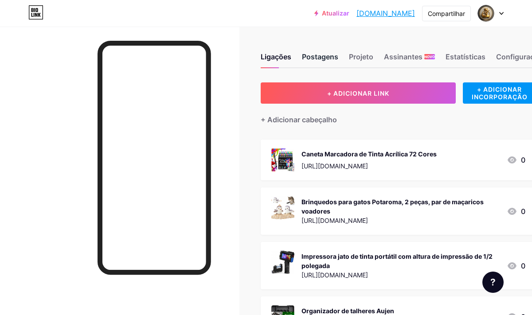
click at [330, 55] on font "Postagens" at bounding box center [320, 56] width 36 height 9
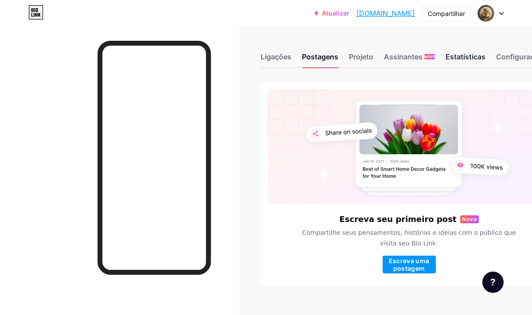
click at [471, 60] on font "Estatísticas" at bounding box center [466, 56] width 40 height 9
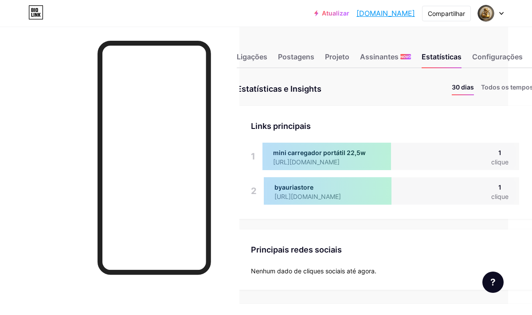
scroll to position [0, 23]
click at [348, 54] on font "Projeto" at bounding box center [338, 56] width 24 height 9
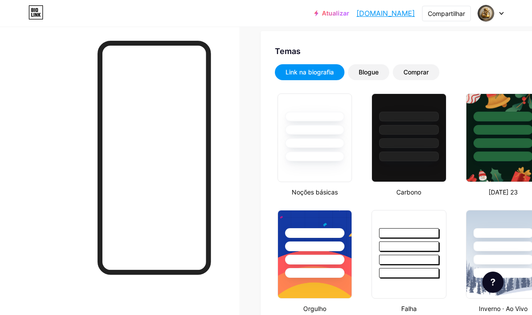
scroll to position [179, 0]
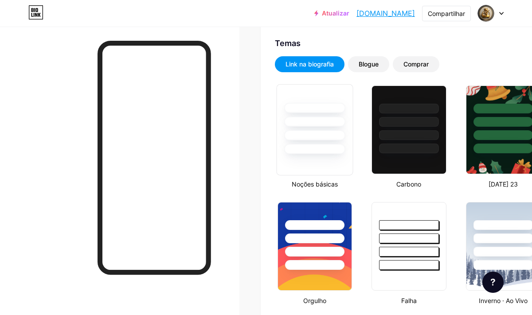
click at [326, 152] on div at bounding box center [314, 149] width 61 height 10
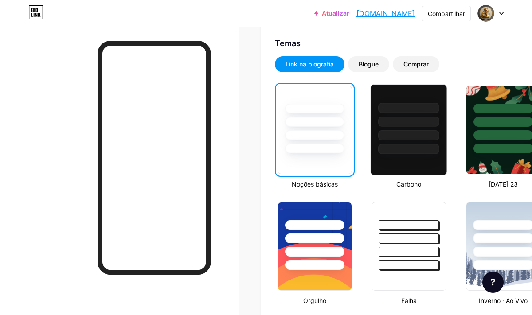
click at [412, 159] on div at bounding box center [409, 129] width 77 height 91
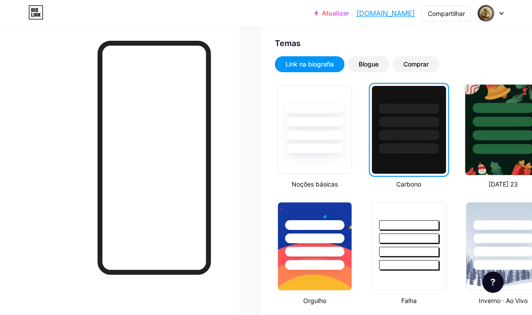
click at [491, 155] on img at bounding box center [503, 130] width 76 height 90
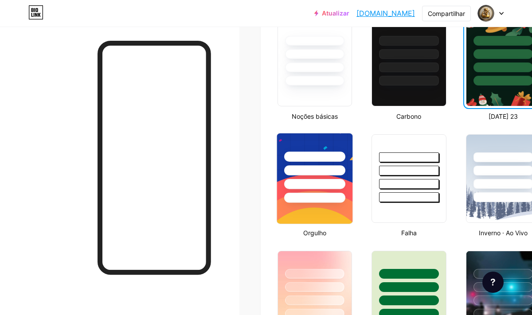
scroll to position [252, 0]
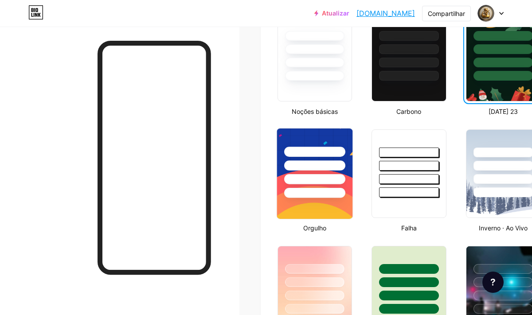
click at [301, 208] on img at bounding box center [315, 174] width 76 height 90
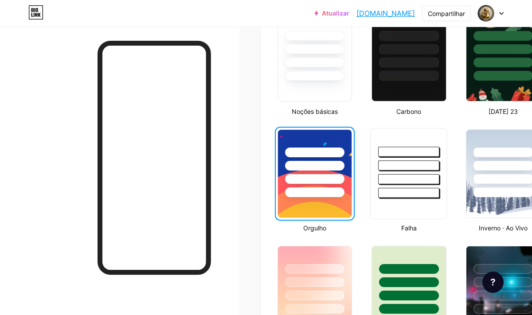
click at [404, 195] on div at bounding box center [408, 193] width 61 height 10
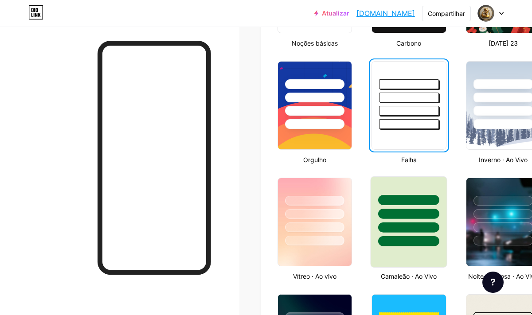
scroll to position [321, 0]
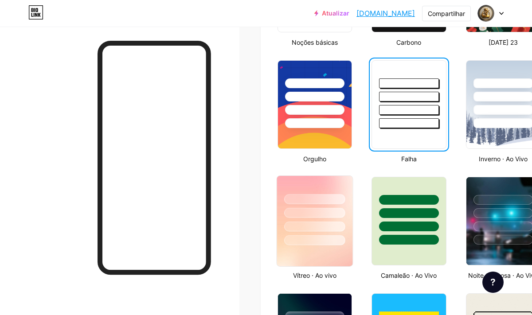
click at [310, 237] on div at bounding box center [314, 240] width 61 height 10
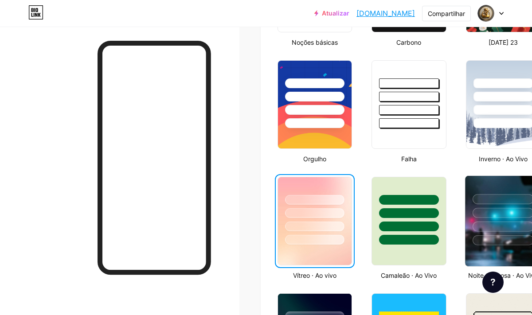
click at [478, 246] on img at bounding box center [503, 221] width 76 height 90
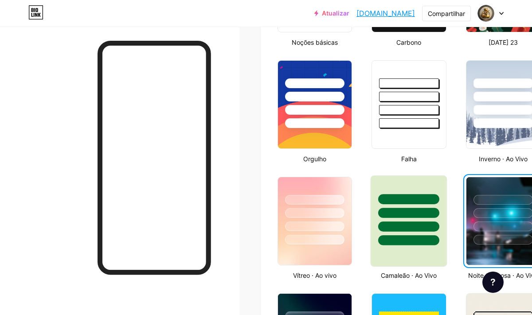
click at [402, 255] on div at bounding box center [409, 221] width 77 height 91
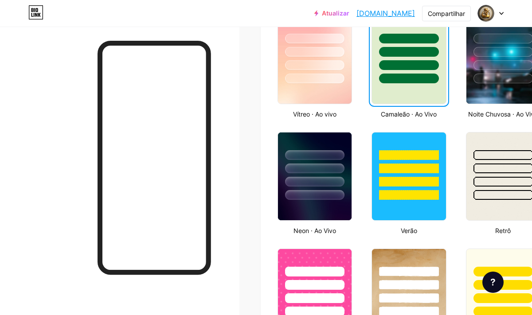
scroll to position [489, 0]
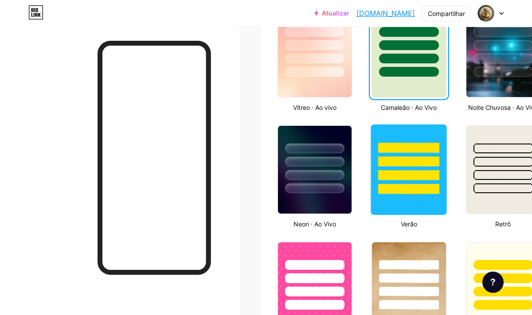
click at [381, 207] on div at bounding box center [409, 169] width 77 height 91
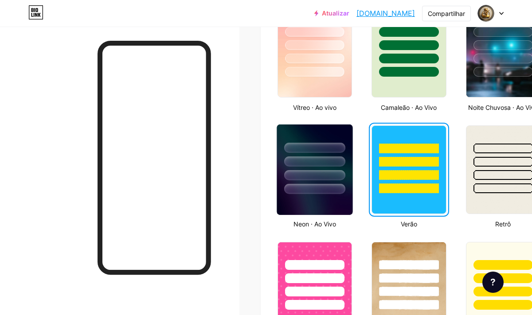
click at [322, 202] on img at bounding box center [315, 170] width 76 height 90
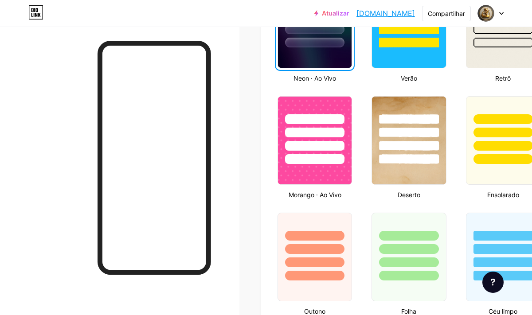
scroll to position [637, 0]
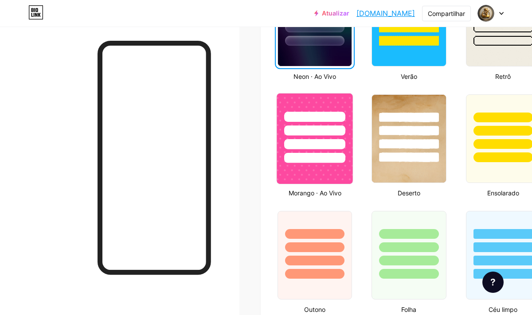
click at [299, 174] on img at bounding box center [315, 139] width 76 height 90
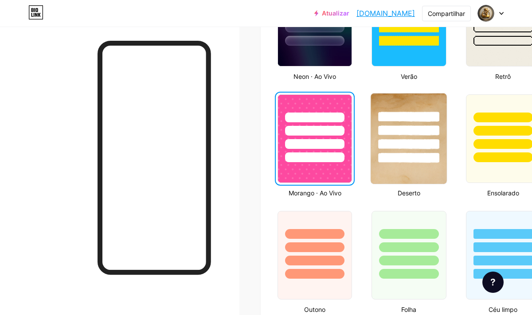
click at [415, 173] on img at bounding box center [409, 139] width 76 height 90
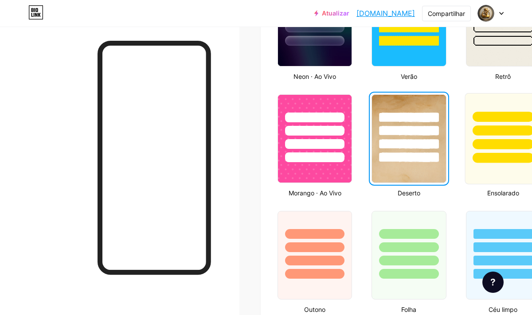
click at [514, 175] on div at bounding box center [503, 138] width 77 height 91
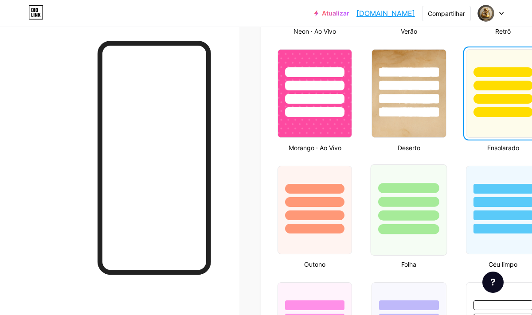
scroll to position [695, 0]
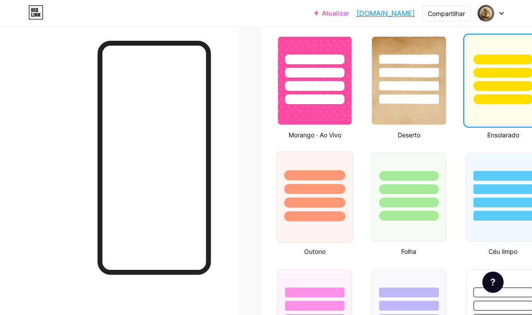
click at [338, 211] on div at bounding box center [315, 187] width 76 height 70
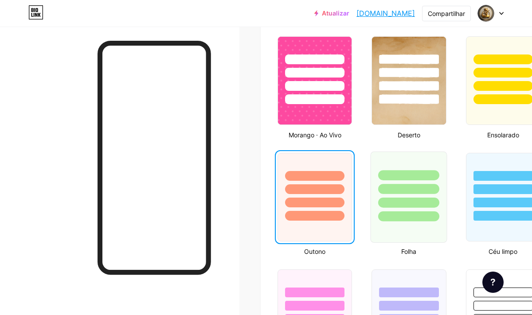
click at [416, 224] on div at bounding box center [409, 197] width 77 height 91
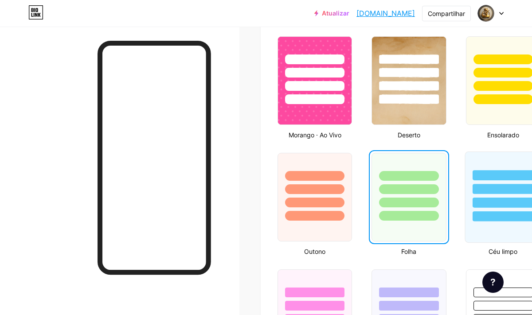
click at [491, 222] on div at bounding box center [503, 197] width 77 height 91
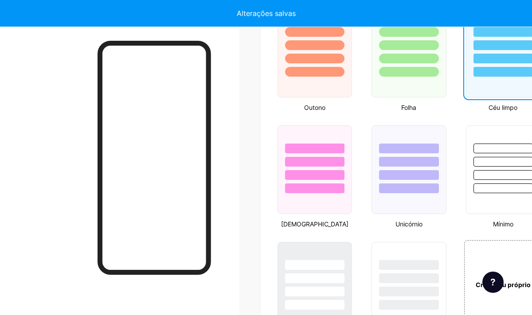
scroll to position [847, 0]
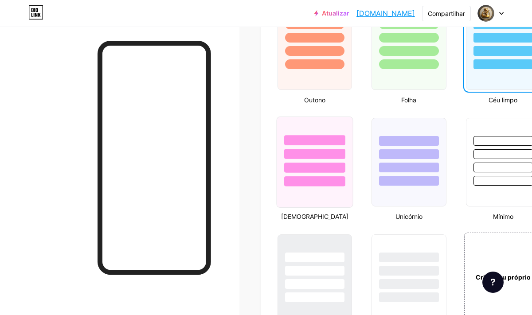
click at [342, 200] on div at bounding box center [314, 162] width 77 height 91
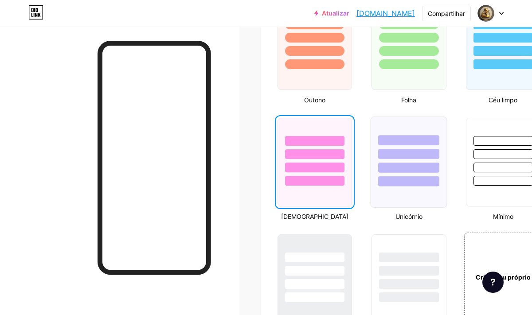
click at [404, 200] on div at bounding box center [409, 162] width 77 height 91
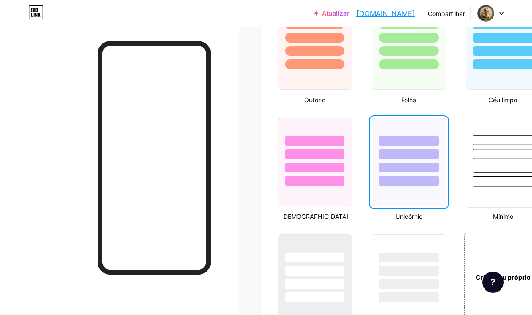
click at [487, 183] on div at bounding box center [503, 182] width 61 height 10
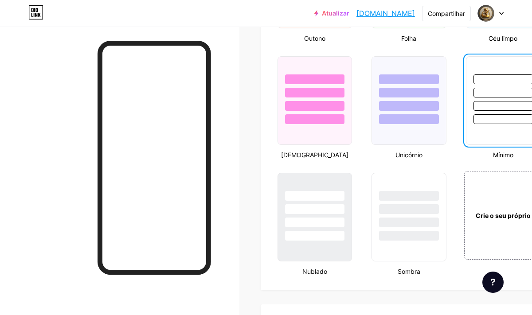
scroll to position [910, 0]
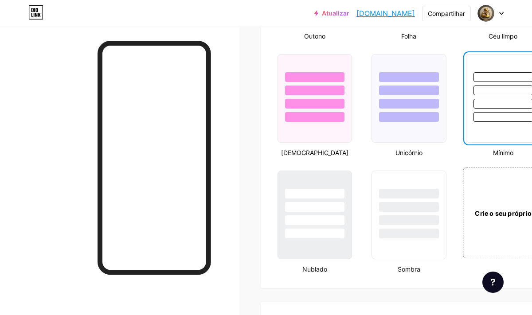
click at [492, 218] on div "Crie o seu próprio" at bounding box center [502, 213] width 71 height 10
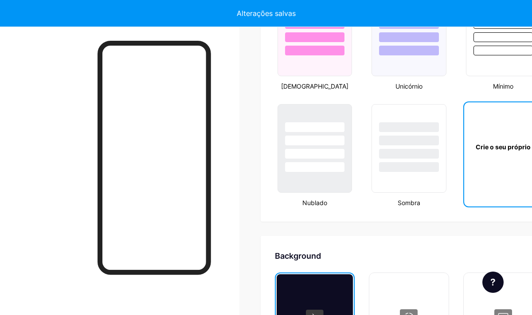
type input "#ffffff"
type input "#000000"
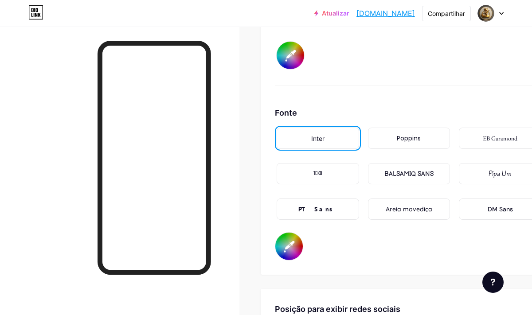
scroll to position [1498, 0]
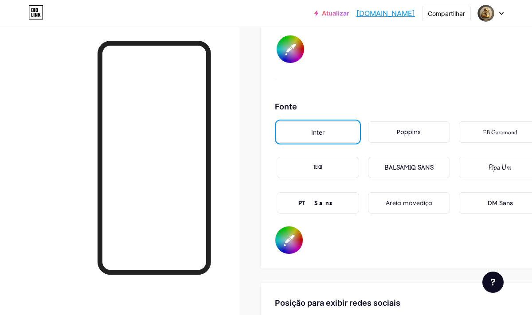
click at [312, 159] on div "TEKO" at bounding box center [318, 167] width 82 height 21
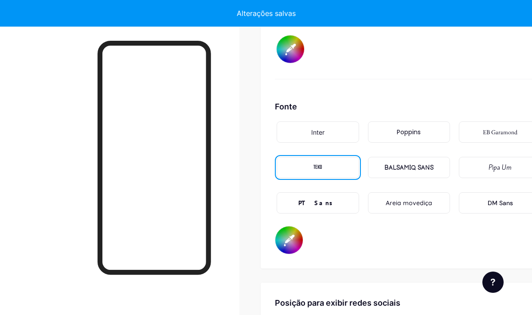
type input "#ffffff"
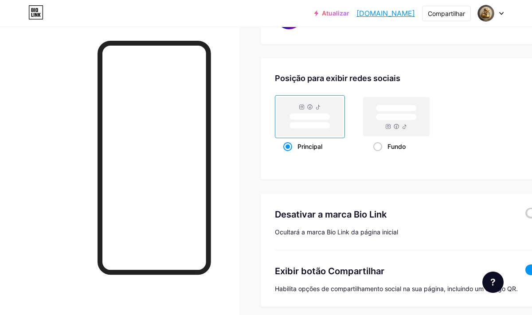
scroll to position [1725, 0]
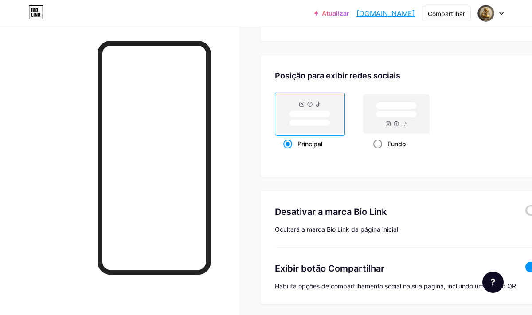
click at [377, 144] on span at bounding box center [377, 144] width 9 height 9
click at [377, 152] on input "Fundo" at bounding box center [376, 155] width 6 height 6
radio input "true"
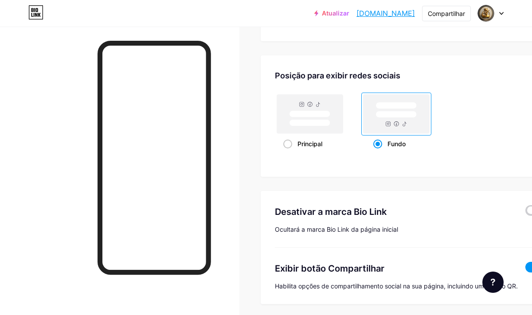
type input "#ffffff"
click at [287, 145] on span at bounding box center [287, 144] width 9 height 9
click at [287, 152] on input "Principal" at bounding box center [286, 155] width 6 height 6
radio input "true"
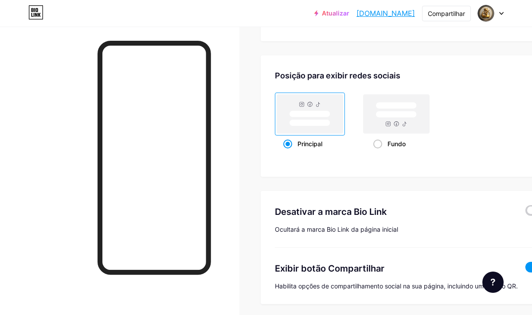
type input "#ffffff"
click at [373, 144] on span at bounding box center [377, 144] width 9 height 9
click at [373, 152] on input "Fundo" at bounding box center [376, 155] width 6 height 6
radio input "true"
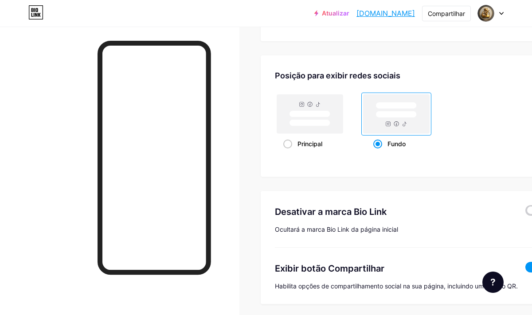
type input "#ffffff"
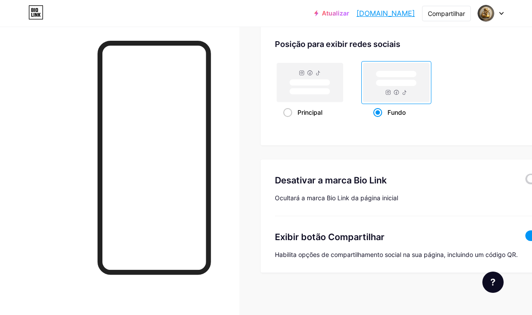
scroll to position [1759, 0]
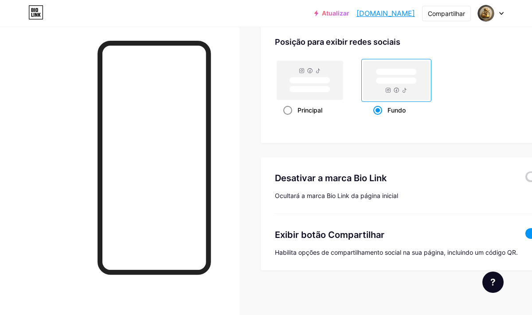
click at [286, 106] on span at bounding box center [287, 110] width 9 height 9
click at [286, 118] on input "Principal" at bounding box center [286, 121] width 6 height 6
radio input "true"
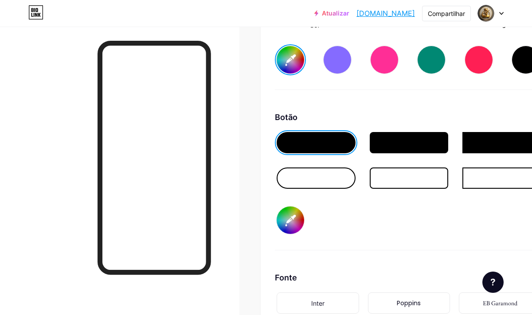
scroll to position [1325, 0]
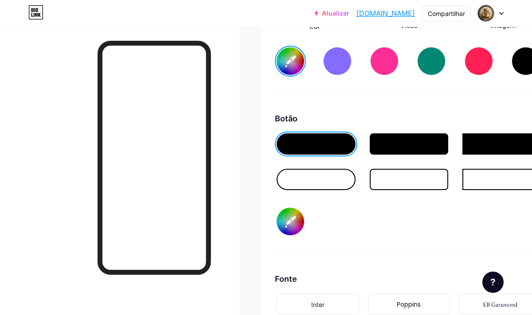
click at [400, 152] on div at bounding box center [409, 143] width 79 height 21
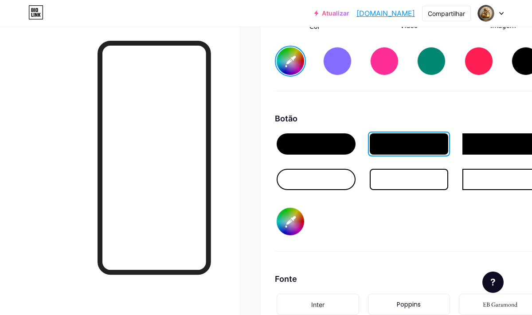
click at [335, 177] on div at bounding box center [316, 179] width 79 height 21
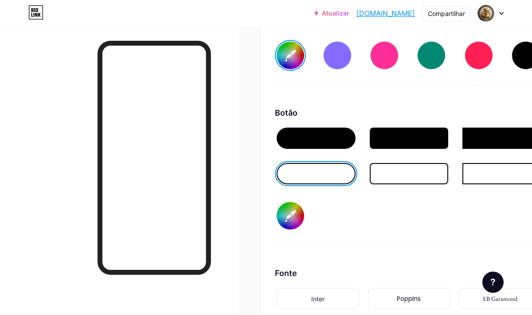
scroll to position [1331, 0]
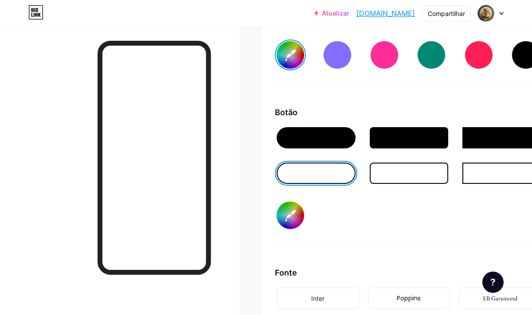
click at [291, 219] on input "#000000" at bounding box center [290, 215] width 27 height 27
type input "#ffffff"
type input "#bb7777"
type input "#ffffff"
type input "#77bb88"
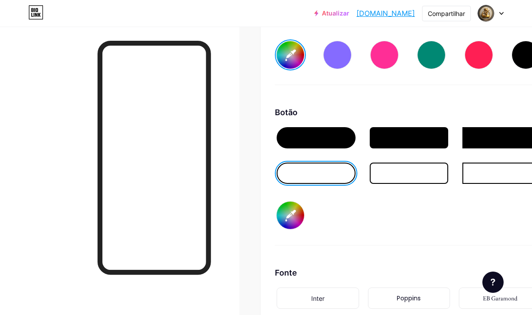
type input "#ffffff"
type input "#30c555"
type input "#ffffff"
type input "#16d044"
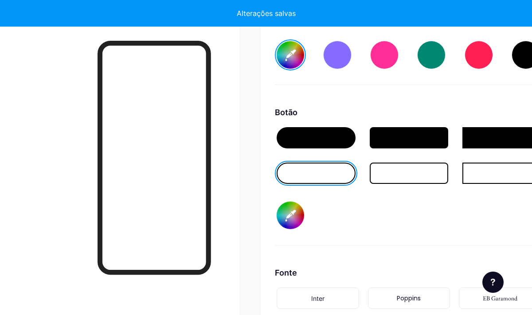
type input "#ffffff"
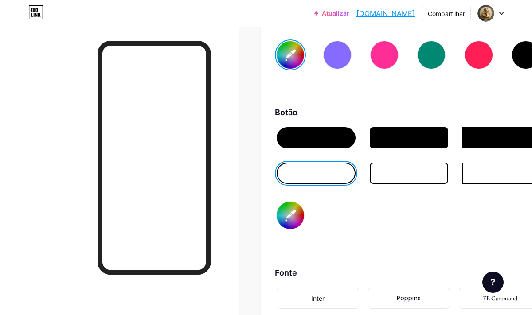
type input "#16d044"
click at [402, 201] on div "Botão #16d044" at bounding box center [409, 175] width 268 height 139
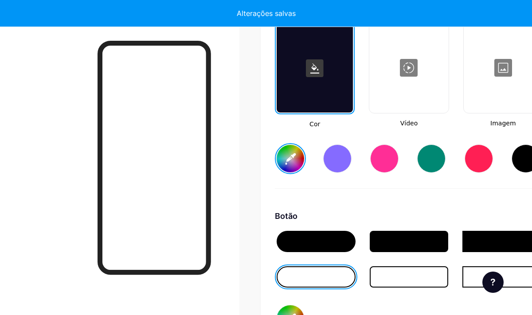
type input "#ffffff"
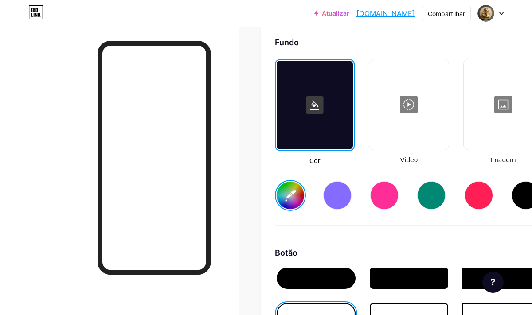
scroll to position [1185, 0]
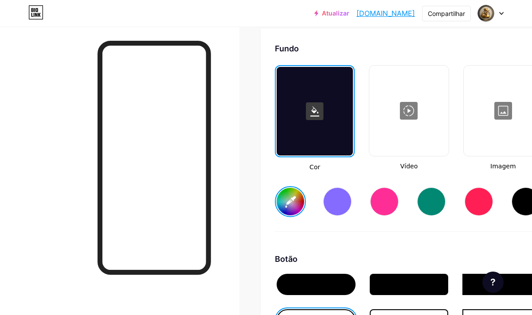
click at [392, 145] on div at bounding box center [408, 111] width 77 height 89
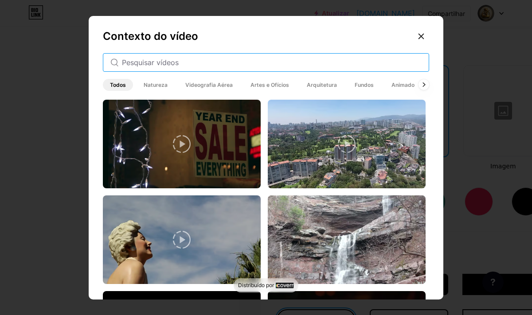
click at [181, 63] on input "text" at bounding box center [272, 62] width 300 height 11
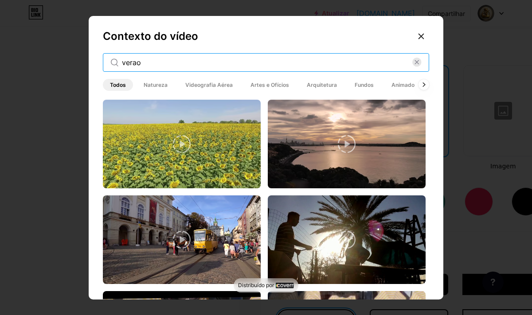
drag, startPoint x: 122, startPoint y: 64, endPoint x: 164, endPoint y: 57, distance: 41.9
click at [164, 58] on input "verao" at bounding box center [267, 62] width 290 height 11
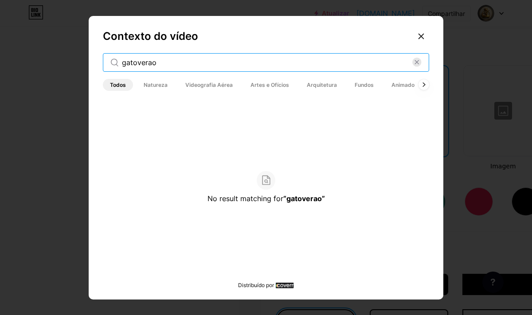
drag, startPoint x: 164, startPoint y: 61, endPoint x: 136, endPoint y: 61, distance: 27.5
click at [136, 61] on input "gatoverao" at bounding box center [267, 62] width 290 height 11
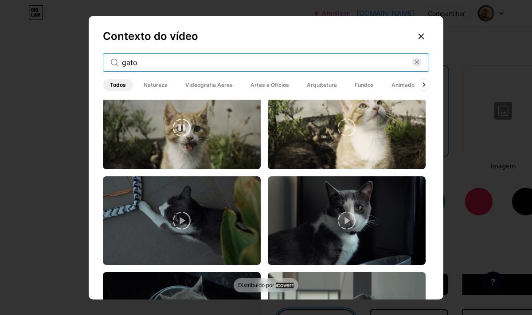
scroll to position [686, 0]
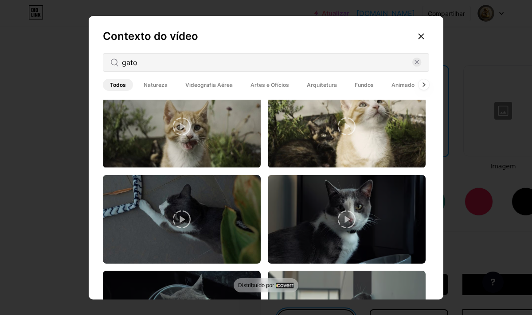
click at [168, 68] on div "gato" at bounding box center [266, 62] width 326 height 19
click at [158, 69] on div "gato" at bounding box center [266, 62] width 326 height 19
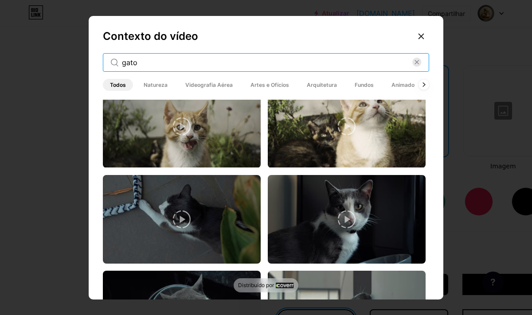
click at [141, 59] on input "gato" at bounding box center [267, 62] width 290 height 11
type input "gato brincando"
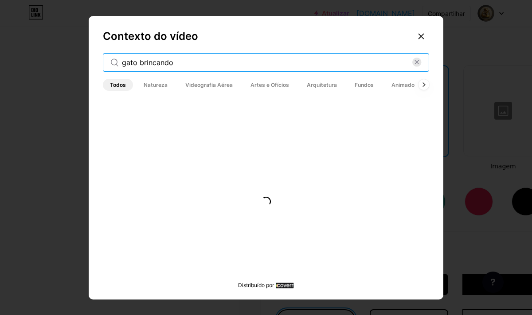
scroll to position [0, 0]
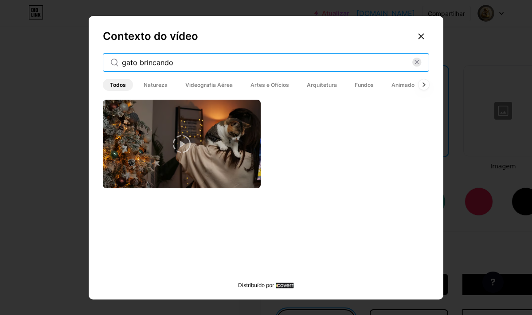
drag, startPoint x: 122, startPoint y: 66, endPoint x: 192, endPoint y: 59, distance: 70.4
click at [190, 60] on input "gato brincando" at bounding box center [267, 62] width 290 height 11
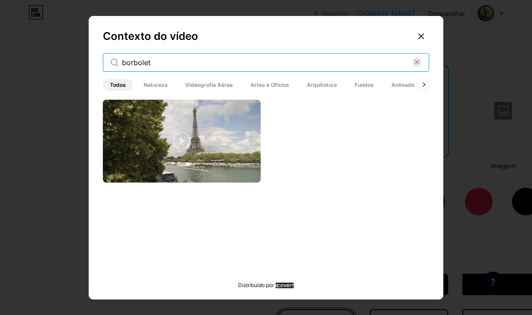
type input "borboleta"
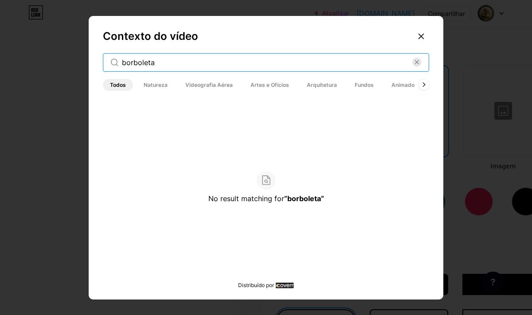
drag, startPoint x: 123, startPoint y: 64, endPoint x: 176, endPoint y: 63, distance: 52.8
click at [176, 63] on input "borboleta" at bounding box center [267, 62] width 290 height 11
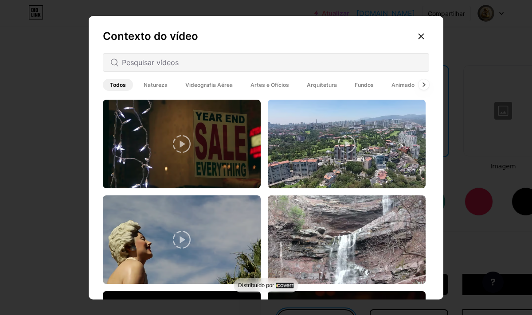
click at [395, 83] on font "Animado" at bounding box center [403, 85] width 23 height 7
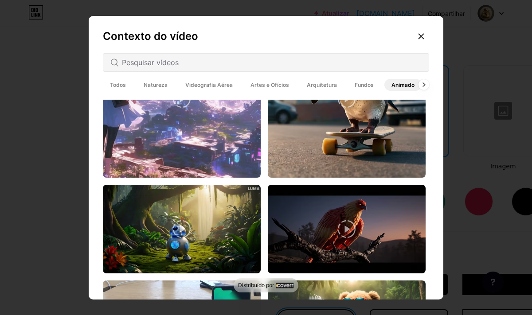
scroll to position [178, 0]
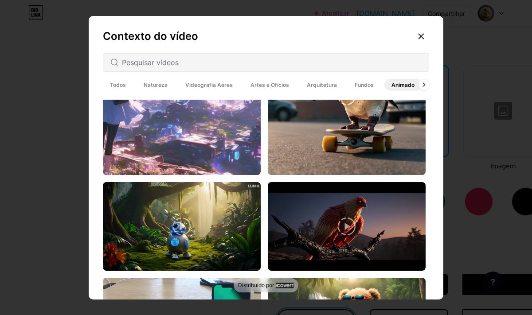
click at [331, 148] on video at bounding box center [347, 96] width 158 height 158
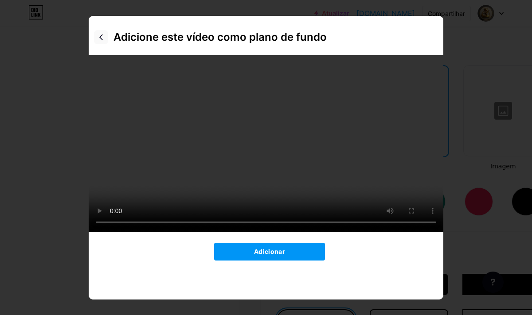
click at [101, 35] on icon at bounding box center [101, 37] width 4 height 6
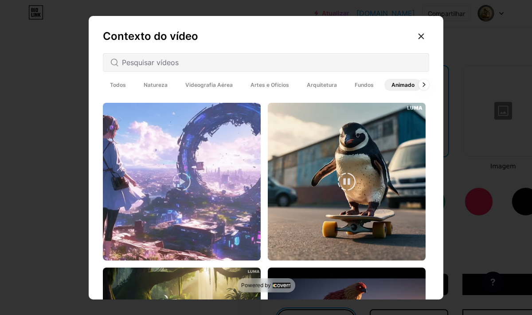
scroll to position [90, 0]
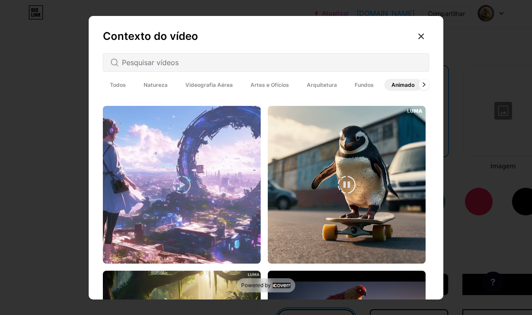
click at [338, 217] on video at bounding box center [347, 185] width 158 height 158
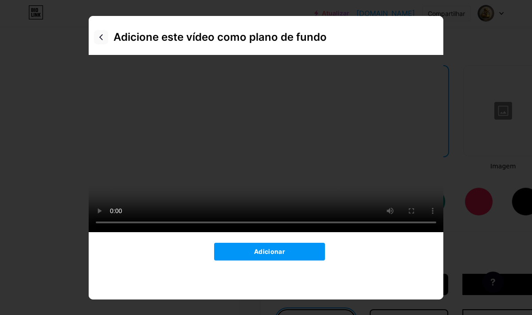
click at [103, 35] on icon at bounding box center [101, 37] width 7 height 7
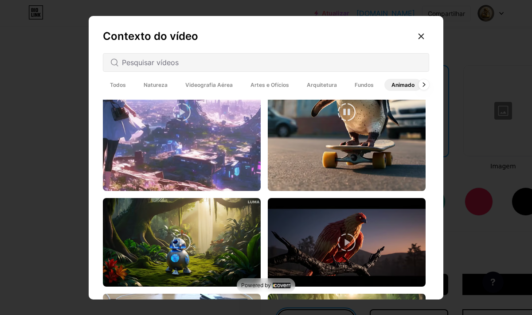
scroll to position [167, 0]
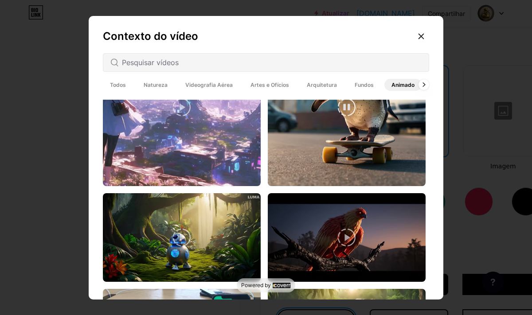
click at [359, 149] on video at bounding box center [347, 107] width 158 height 158
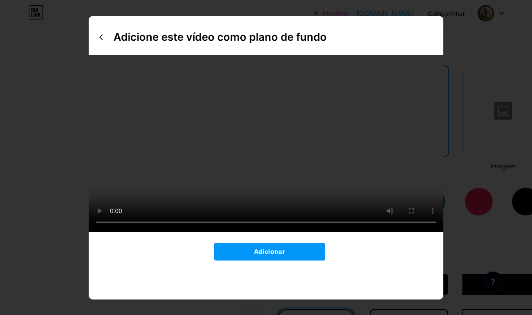
click at [321, 115] on video at bounding box center [266, 143] width 355 height 177
click at [99, 39] on icon at bounding box center [101, 37] width 7 height 7
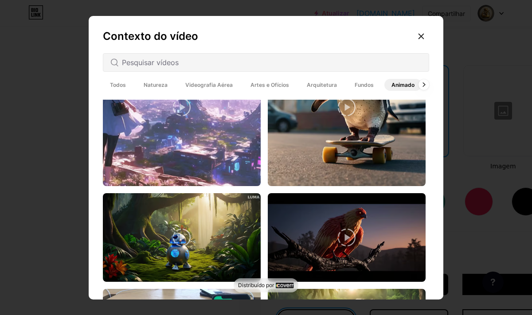
drag, startPoint x: 414, startPoint y: 141, endPoint x: 409, endPoint y: 48, distance: 93.3
click at [408, 47] on div "Contexto do vídeo Todos Natureza Videografia Aérea Artes e Ofícios Arquitetura …" at bounding box center [266, 160] width 355 height 288
click at [422, 37] on icon at bounding box center [421, 36] width 5 height 5
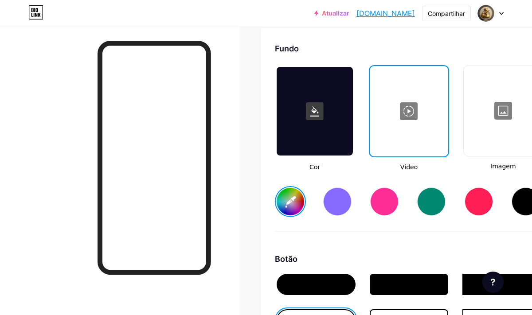
click at [427, 133] on div at bounding box center [409, 111] width 76 height 89
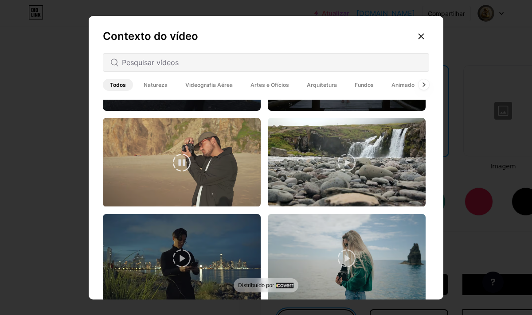
scroll to position [1422, 0]
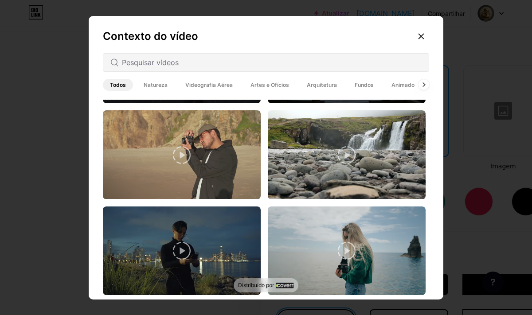
click at [145, 81] on span "Natureza" at bounding box center [156, 85] width 38 height 12
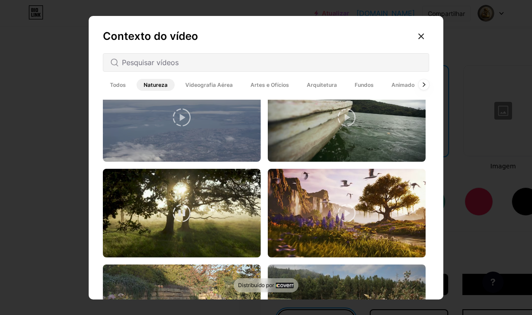
scroll to position [324, 0]
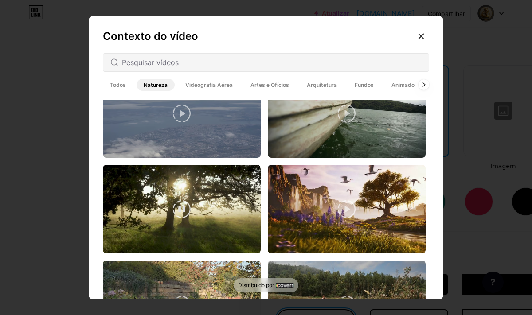
click at [215, 212] on video at bounding box center [182, 209] width 158 height 89
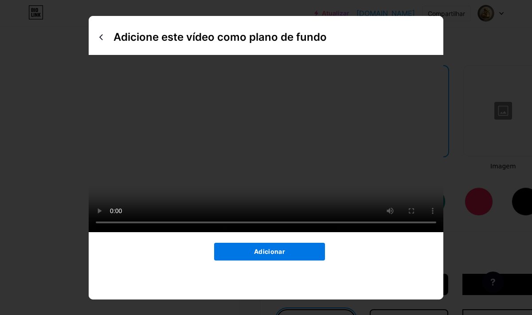
click at [287, 261] on button "Adicionar" at bounding box center [269, 252] width 111 height 18
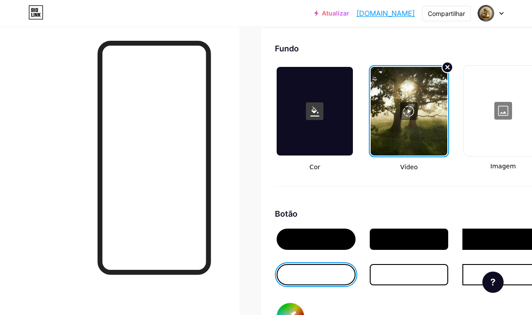
click at [447, 66] on circle at bounding box center [447, 67] width 11 height 11
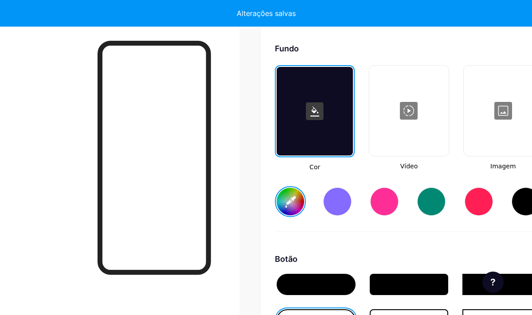
click at [414, 127] on div at bounding box center [408, 111] width 77 height 89
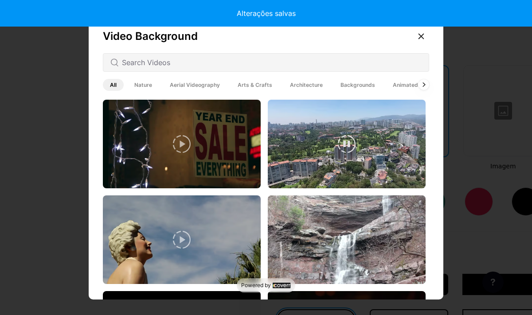
type input "#ffffff"
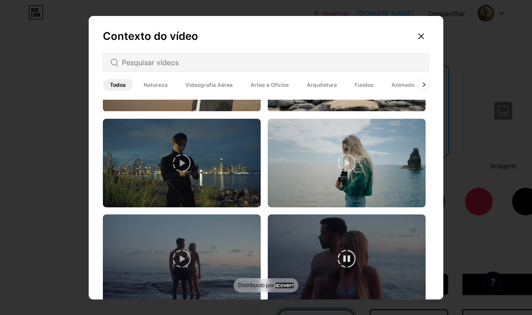
scroll to position [1527, 0]
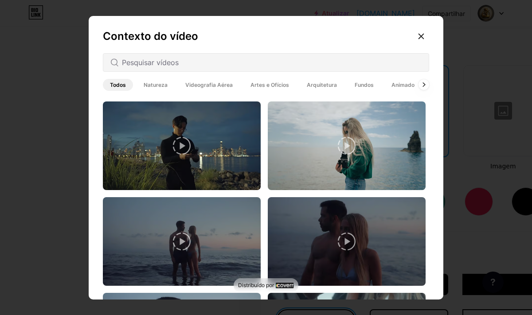
click at [165, 83] on font "Natureza" at bounding box center [156, 85] width 24 height 7
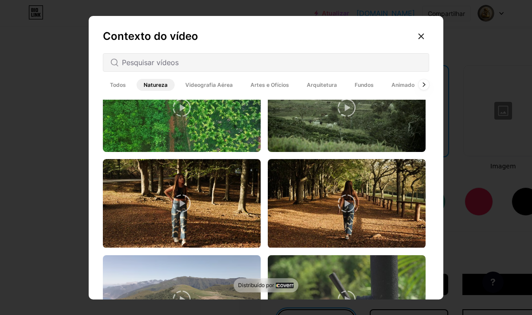
scroll to position [2191, 0]
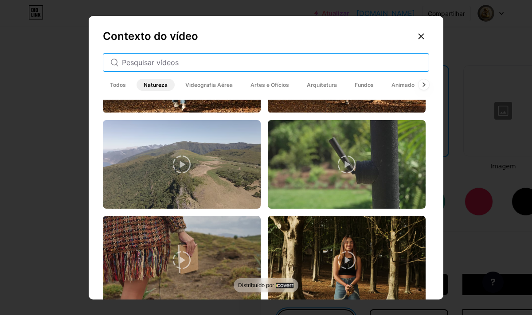
click at [147, 65] on input "text" at bounding box center [272, 62] width 300 height 11
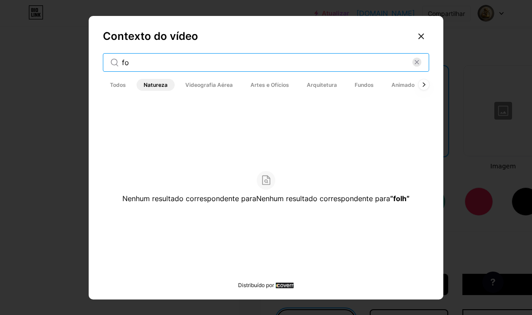
type input "f"
type input "arvore"
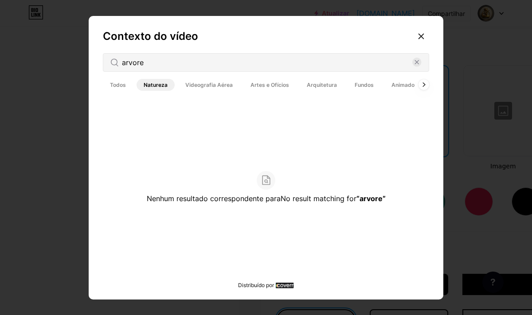
click at [214, 84] on font "Videografia Aérea" at bounding box center [208, 85] width 47 height 7
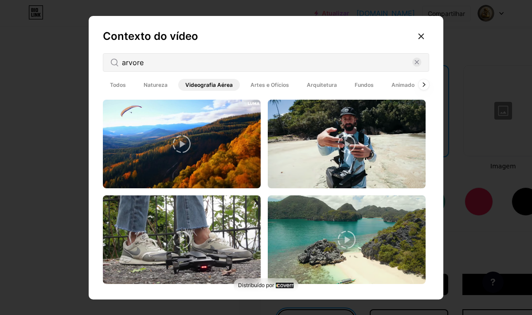
click at [264, 90] on span "Artes e Ofícios" at bounding box center [269, 85] width 53 height 12
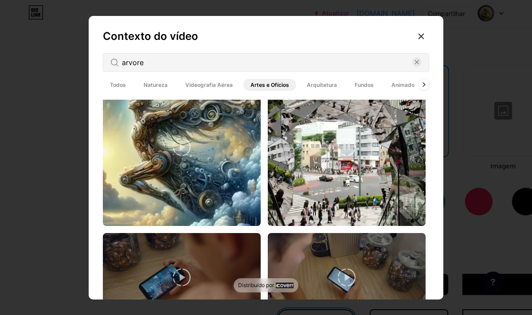
scroll to position [1366, 0]
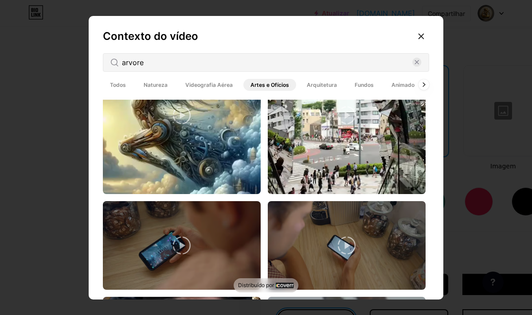
click at [315, 86] on font "Arquitetura" at bounding box center [322, 85] width 30 height 7
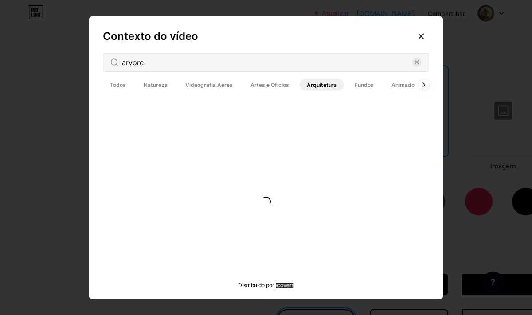
scroll to position [0, 0]
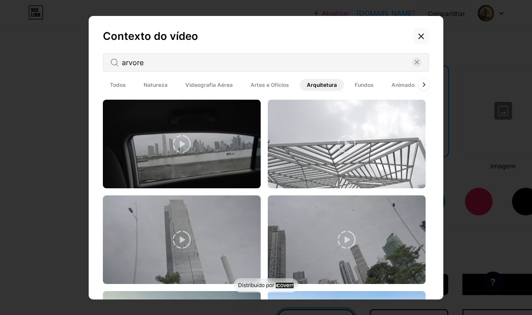
click at [422, 31] on div at bounding box center [421, 36] width 16 height 16
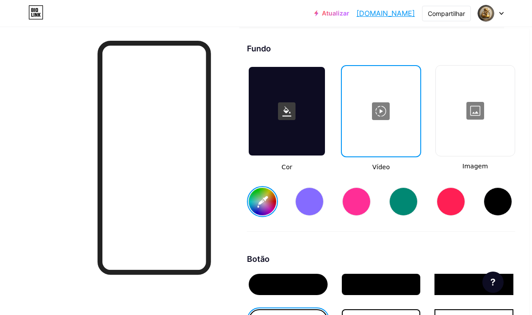
scroll to position [1185, 63]
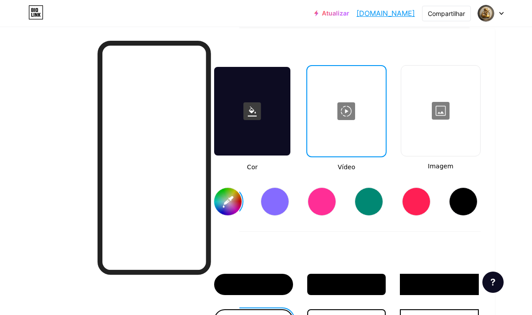
click at [365, 127] on div at bounding box center [346, 111] width 76 height 89
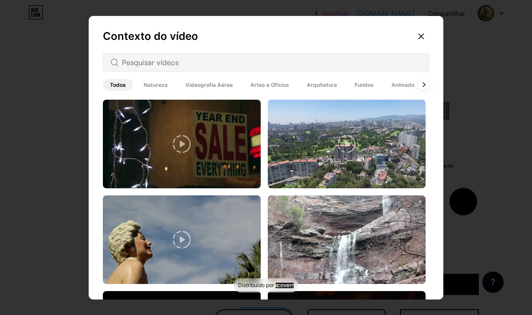
click at [425, 85] on icon at bounding box center [424, 84] width 2 height 4
drag, startPoint x: 408, startPoint y: 84, endPoint x: 383, endPoint y: 84, distance: 24.8
click at [385, 84] on span "Animado" at bounding box center [403, 85] width 37 height 12
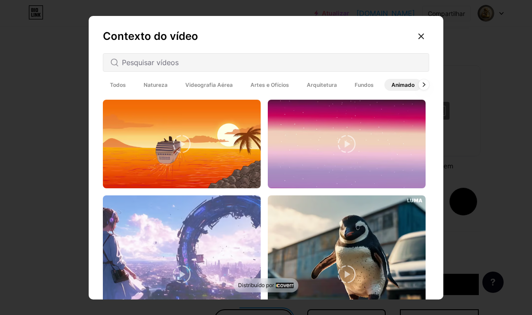
click at [352, 146] on icon at bounding box center [347, 144] width 18 height 18
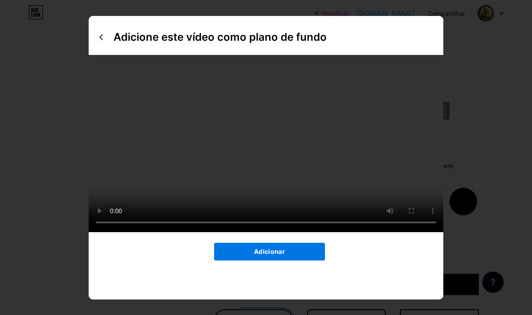
click at [286, 261] on button "Adicionar" at bounding box center [269, 252] width 111 height 18
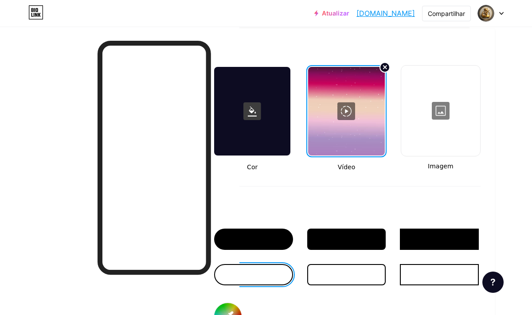
click at [386, 61] on div "Fundo Cor Vídeo Imagem Botão #16d044 Fonte Inter Poppins EB Garamond TEKO BALSA…" at bounding box center [346, 283] width 268 height 480
click at [381, 71] on circle at bounding box center [385, 67] width 11 height 11
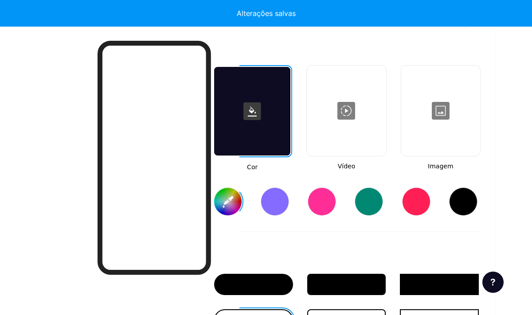
click at [361, 116] on div at bounding box center [346, 111] width 77 height 89
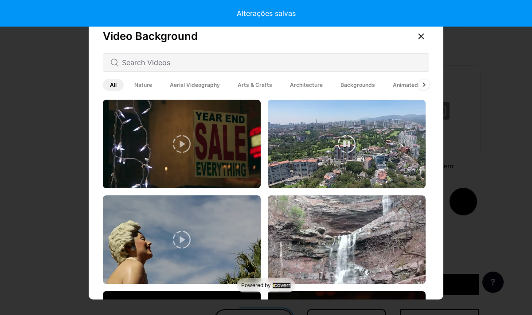
type input "#ffffff"
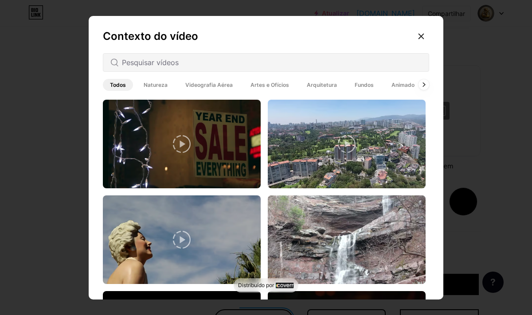
click at [400, 82] on font "Animado" at bounding box center [403, 85] width 23 height 7
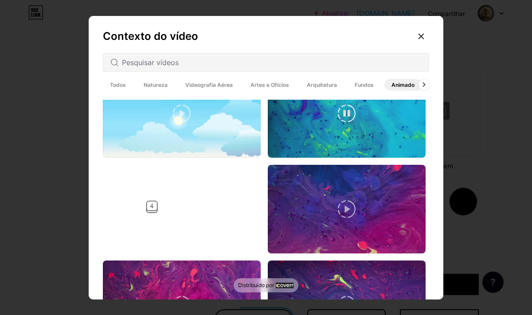
scroll to position [585, 0]
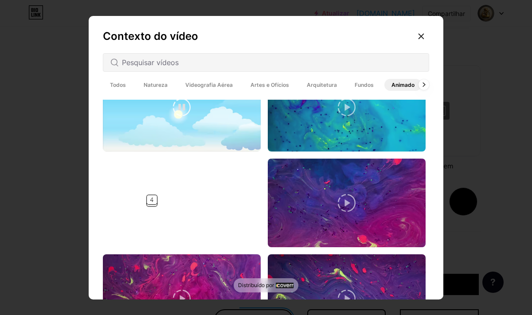
click at [219, 116] on video at bounding box center [182, 107] width 158 height 89
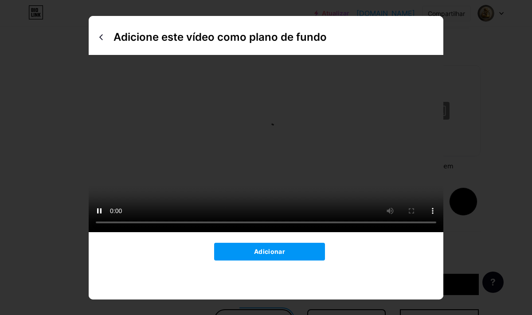
click at [291, 259] on div "Adicione este vídeo como plano de fundo Adicionar" at bounding box center [266, 158] width 355 height 284
click at [289, 261] on button "Adicionar" at bounding box center [269, 252] width 111 height 18
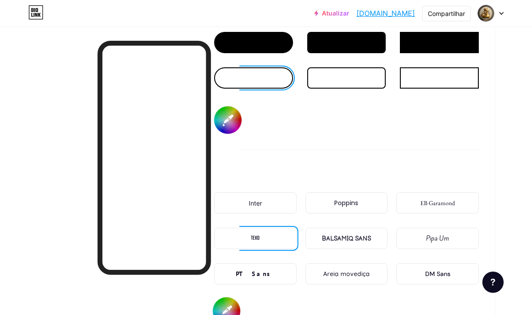
scroll to position [1381, 63]
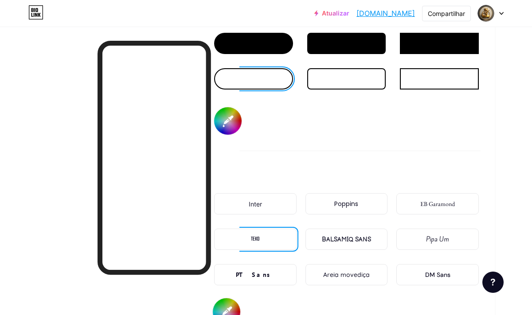
click at [265, 46] on div at bounding box center [253, 43] width 79 height 21
click at [234, 122] on input "#16d044" at bounding box center [227, 120] width 27 height 27
click at [358, 131] on div "Botão #4fccfd" at bounding box center [346, 81] width 268 height 139
click at [241, 125] on input "#4fccfd" at bounding box center [227, 120] width 27 height 27
type input "#f4f4f1"
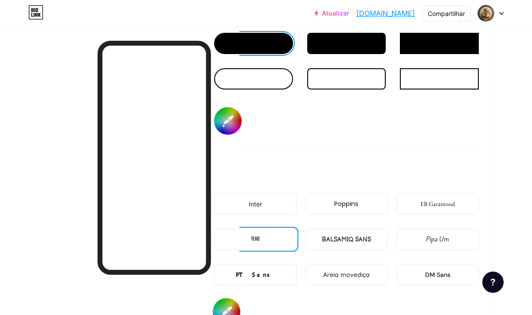
click at [374, 133] on div "Botão #f4f4f1" at bounding box center [346, 81] width 268 height 139
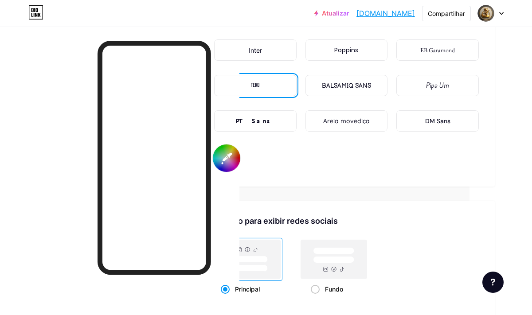
scroll to position [1714, 63]
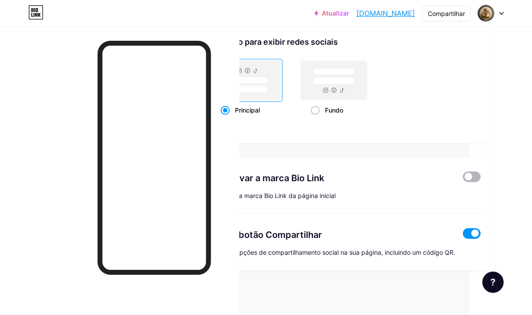
click at [473, 179] on span at bounding box center [472, 177] width 18 height 11
click at [463, 179] on input "checkbox" at bounding box center [463, 179] width 0 height 0
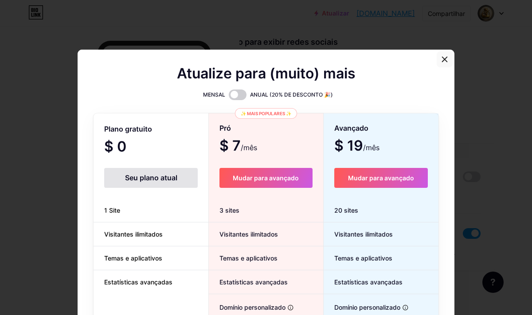
click at [446, 60] on icon at bounding box center [445, 59] width 5 height 5
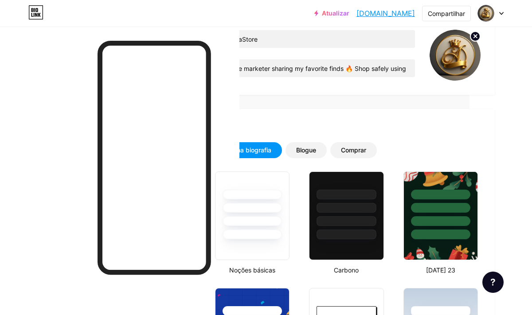
scroll to position [89, 63]
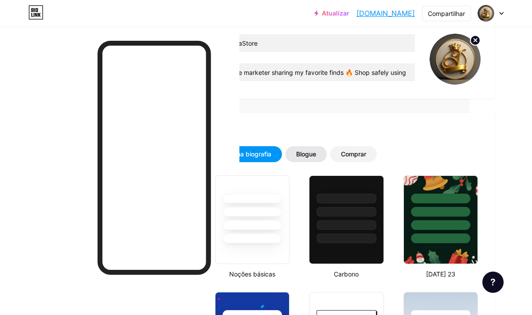
click at [312, 156] on font "Blogue" at bounding box center [306, 154] width 20 height 8
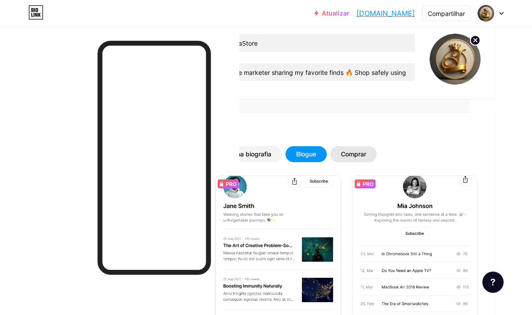
click at [361, 155] on font "Comprar" at bounding box center [353, 154] width 25 height 8
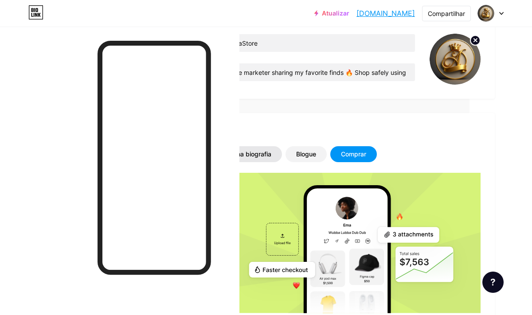
click at [267, 157] on font "Link na biografia" at bounding box center [247, 154] width 48 height 8
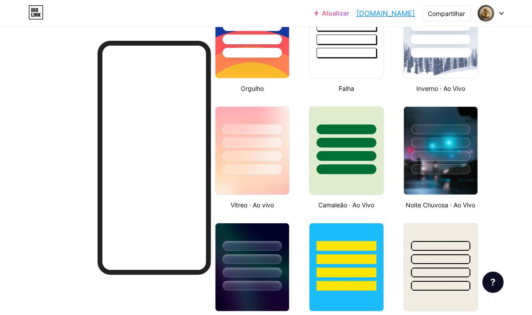
scroll to position [432, 63]
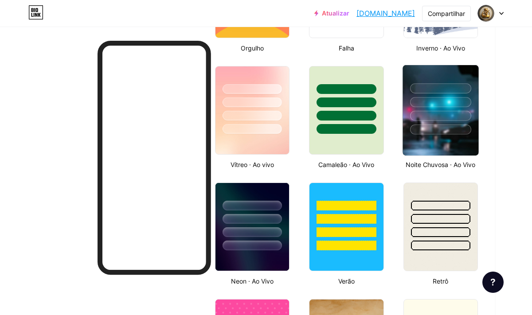
click at [458, 119] on div at bounding box center [440, 116] width 61 height 10
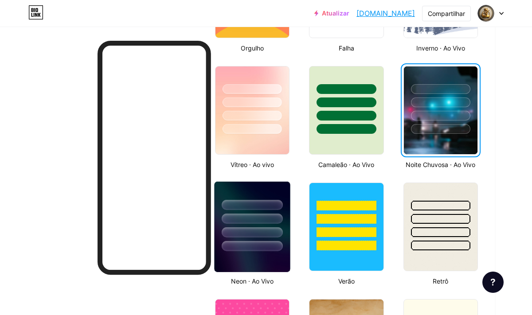
click at [266, 209] on div at bounding box center [252, 205] width 61 height 10
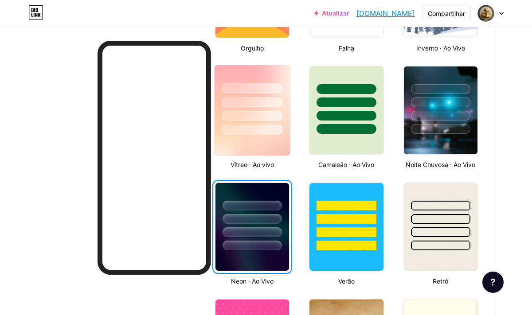
click at [283, 145] on img at bounding box center [253, 110] width 76 height 90
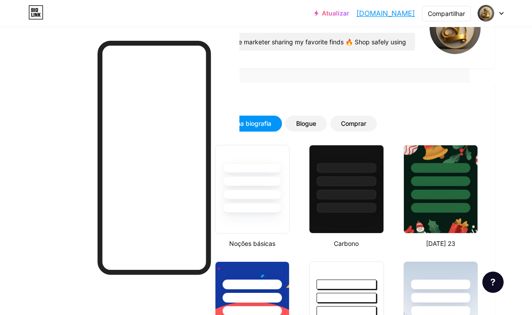
scroll to position [0, 63]
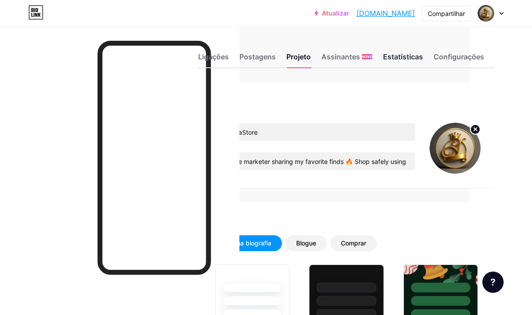
click at [415, 59] on font "Estatísticas" at bounding box center [403, 56] width 40 height 9
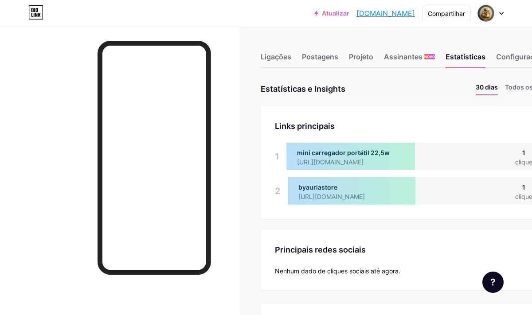
scroll to position [0, 63]
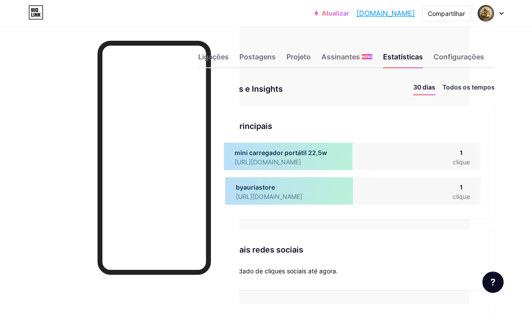
click at [483, 86] on font "Todos os tempos" at bounding box center [469, 87] width 52 height 8
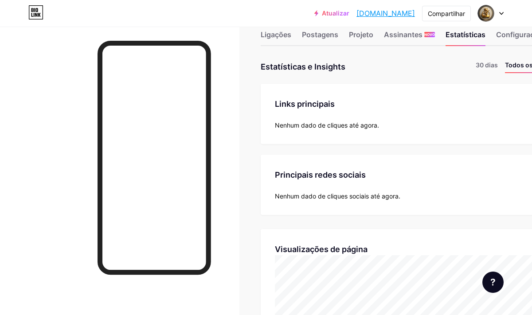
scroll to position [0, 0]
